Goal: Information Seeking & Learning: Learn about a topic

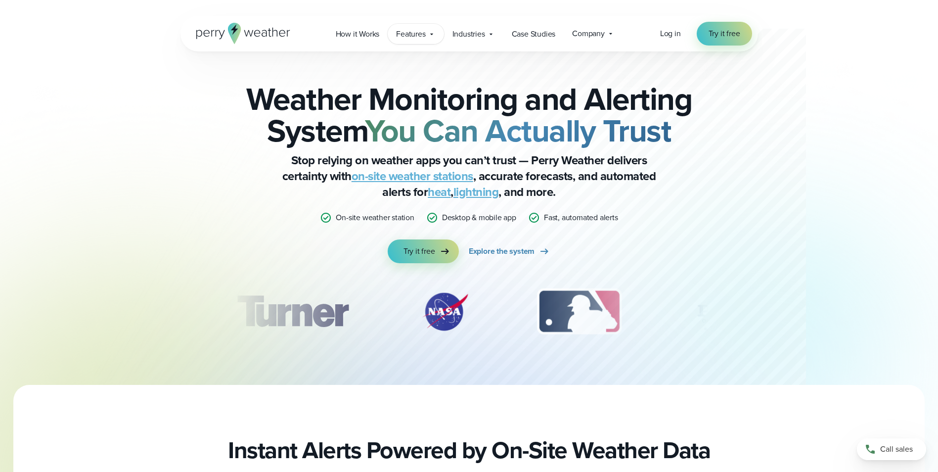
click at [418, 37] on span "Features" at bounding box center [410, 34] width 29 height 12
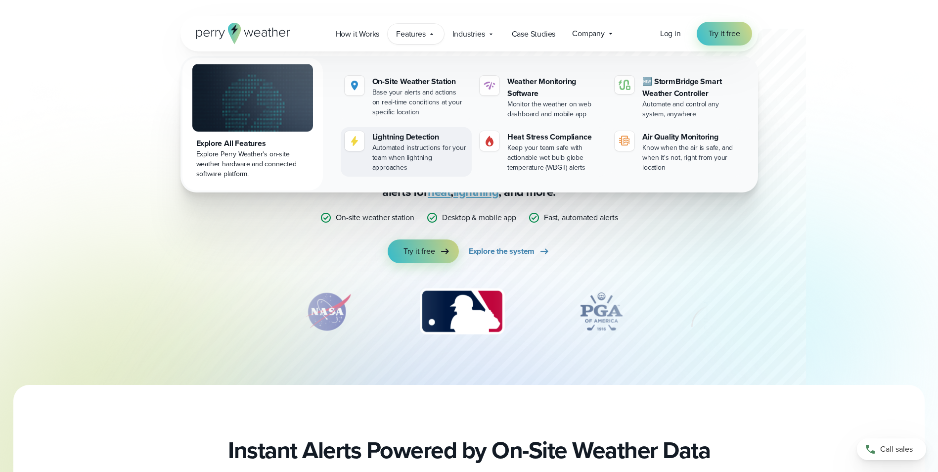
click at [398, 140] on div "Lightning Detection" at bounding box center [419, 137] width 95 height 12
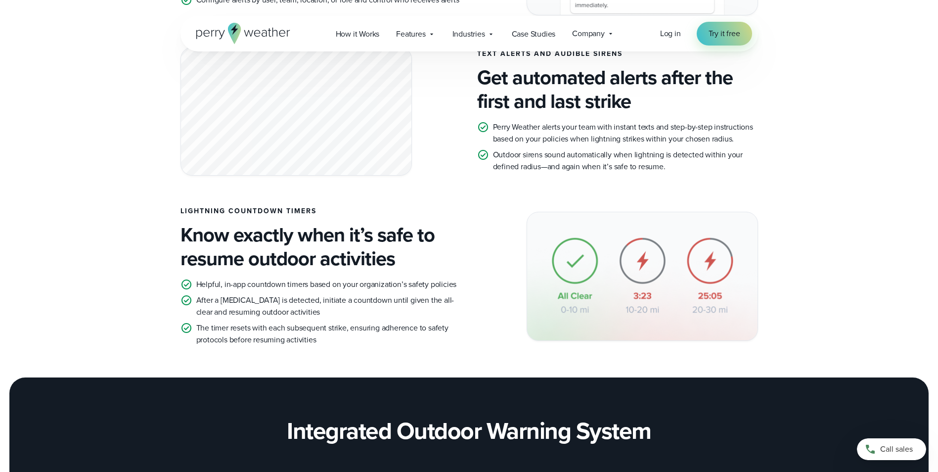
scroll to position [840, 0]
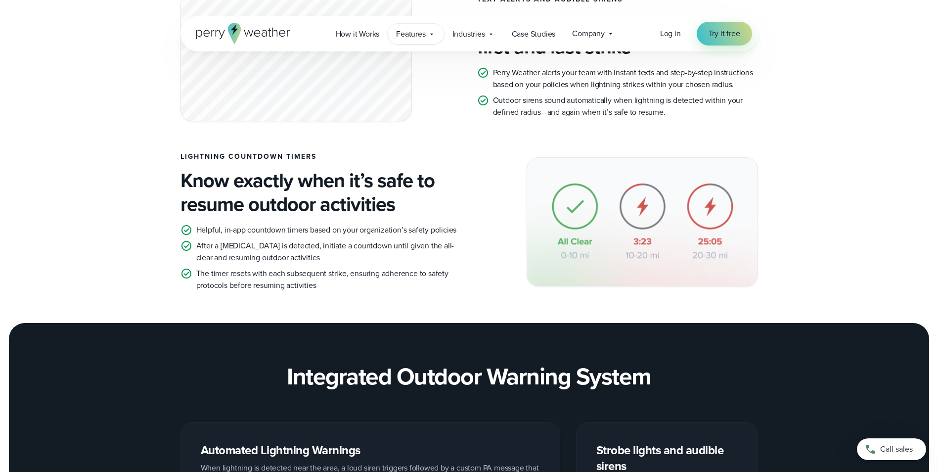
click at [419, 31] on span "Features" at bounding box center [410, 34] width 29 height 12
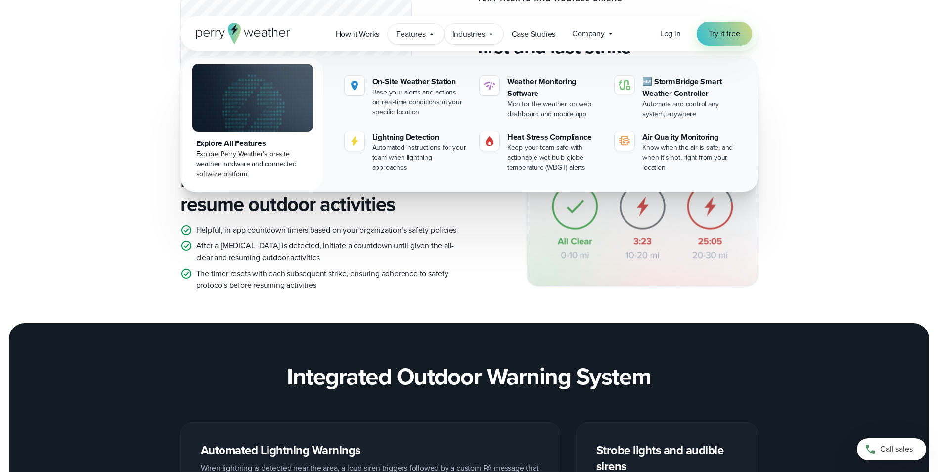
click at [462, 31] on span "Industries" at bounding box center [468, 34] width 33 height 12
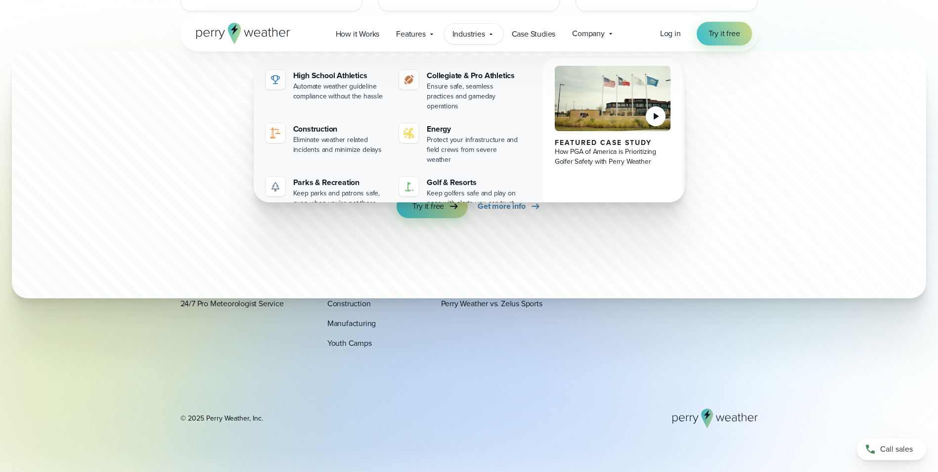
scroll to position [3049, 0]
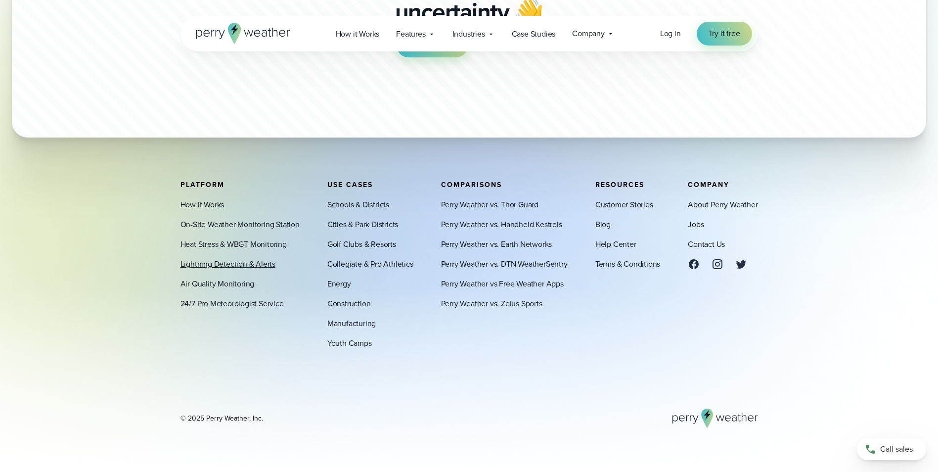
click at [239, 265] on link "Lightning Detection & Alerts" at bounding box center [227, 264] width 95 height 12
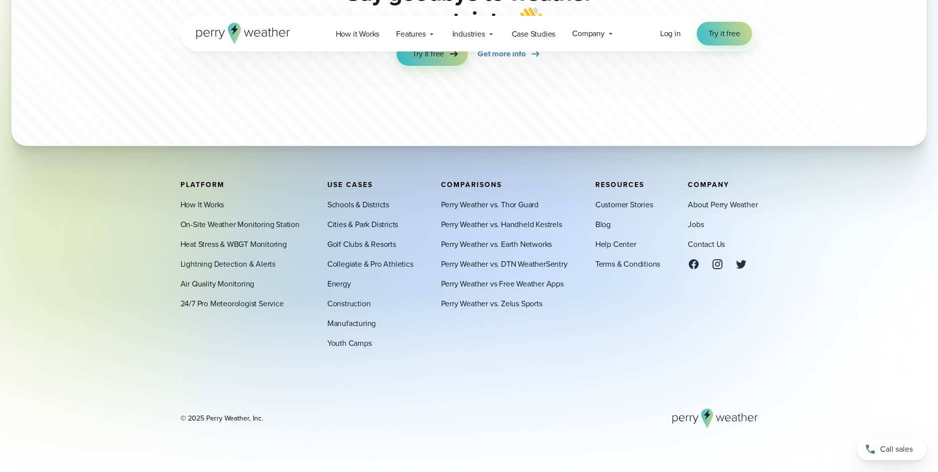
scroll to position [3049, 0]
